Goal: Transaction & Acquisition: Obtain resource

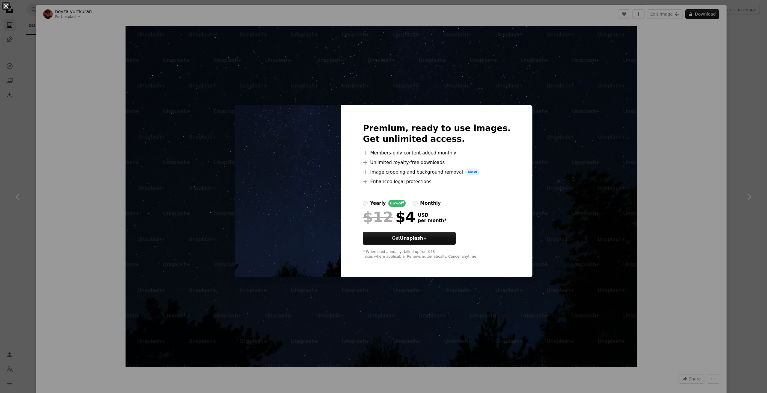
scroll to position [1438, 0]
click at [576, 81] on div "An X shape Premium, ready to use images. Get unlimited access. A plus sign Memb…" at bounding box center [383, 196] width 767 height 393
